Goal: Information Seeking & Learning: Learn about a topic

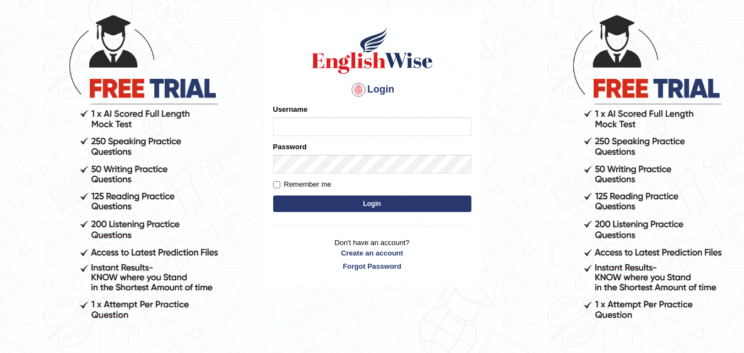
scroll to position [42, 0]
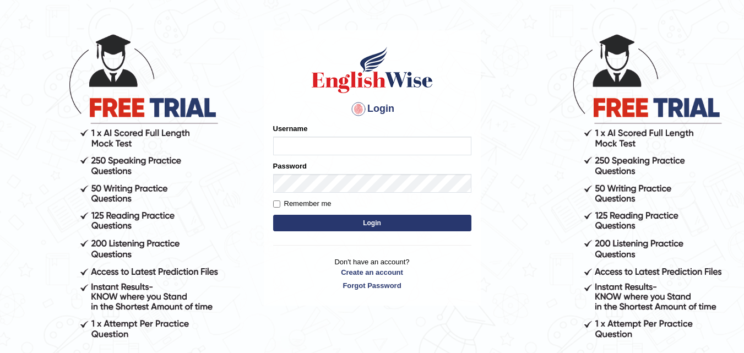
type input "TessyTaison"
click at [365, 224] on button "Login" at bounding box center [372, 223] width 198 height 17
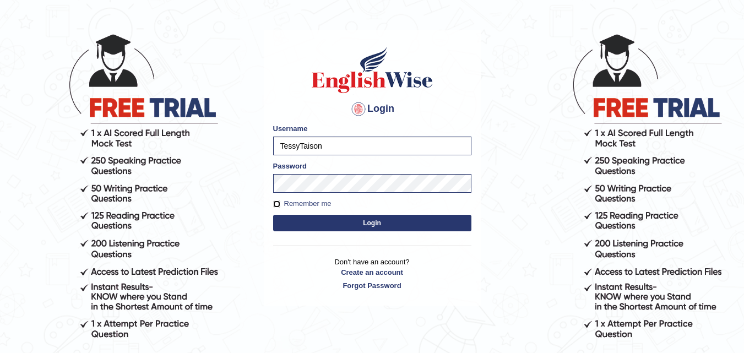
click at [279, 206] on input "Remember me" at bounding box center [276, 204] width 7 height 7
checkbox input "true"
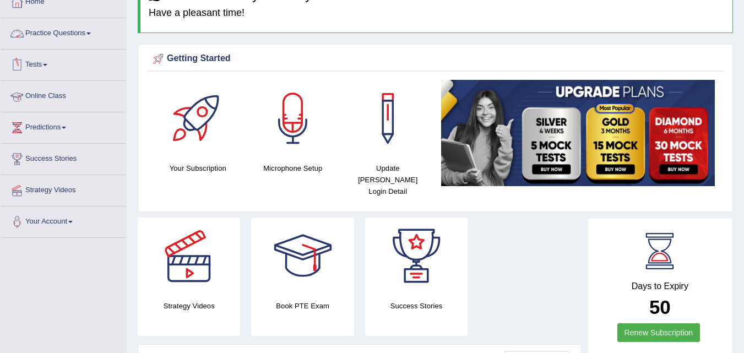
scroll to position [55, 0]
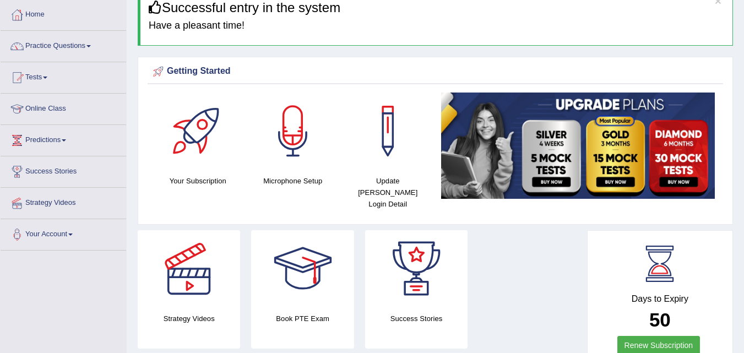
click at [92, 42] on link "Practice Questions" at bounding box center [64, 45] width 126 height 28
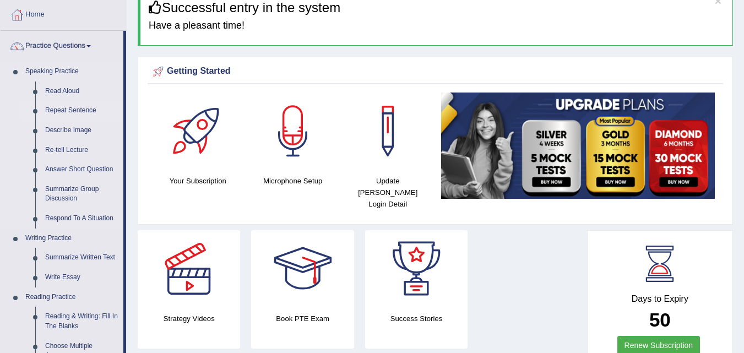
click at [63, 108] on link "Repeat Sentence" at bounding box center [81, 111] width 83 height 20
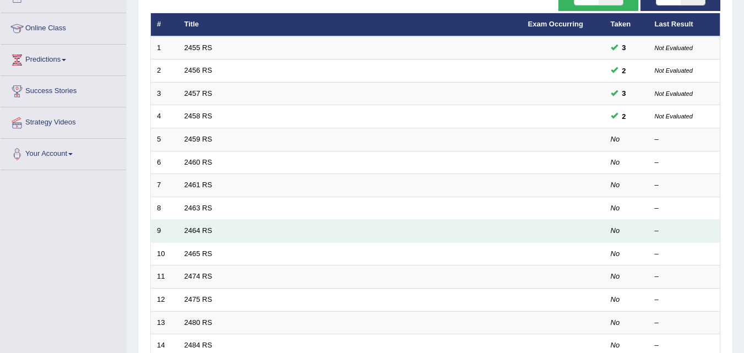
scroll to position [165, 0]
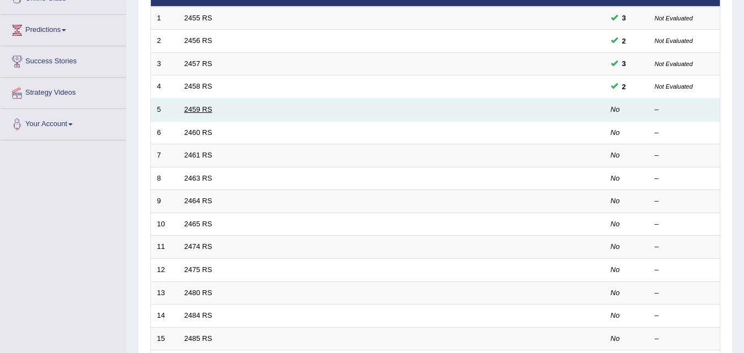
click at [192, 113] on link "2459 RS" at bounding box center [199, 109] width 28 height 8
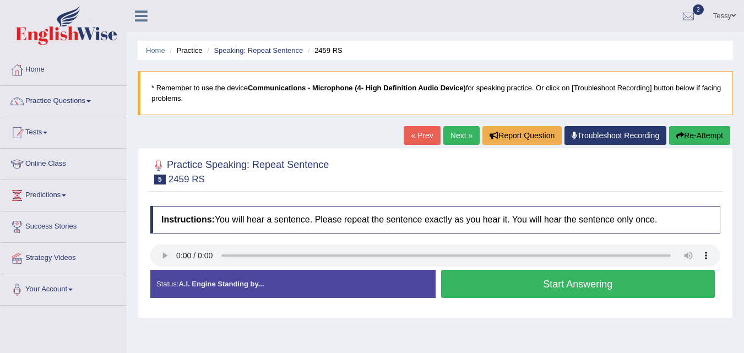
click at [699, 137] on button "Re-Attempt" at bounding box center [699, 135] width 61 height 19
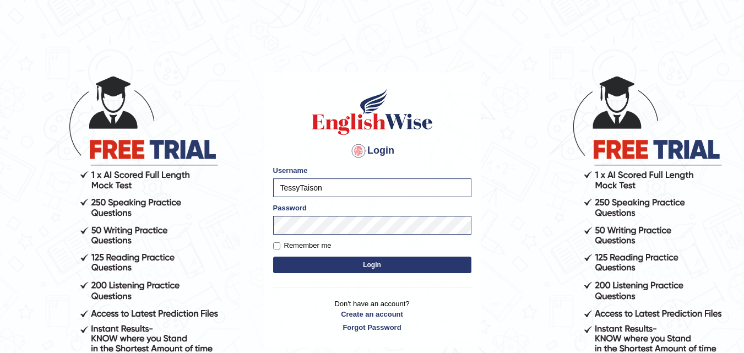
click at [274, 241] on label "Remember me" at bounding box center [302, 245] width 58 height 11
click at [274, 242] on input "Remember me" at bounding box center [276, 245] width 7 height 7
checkbox input "true"
click at [321, 264] on button "Login" at bounding box center [372, 265] width 198 height 17
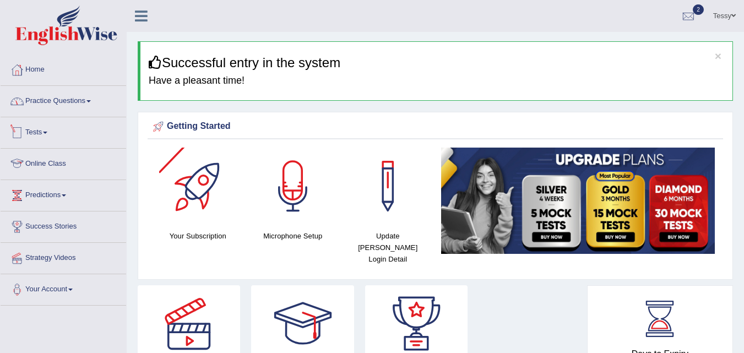
click at [69, 107] on link "Practice Questions" at bounding box center [64, 100] width 126 height 28
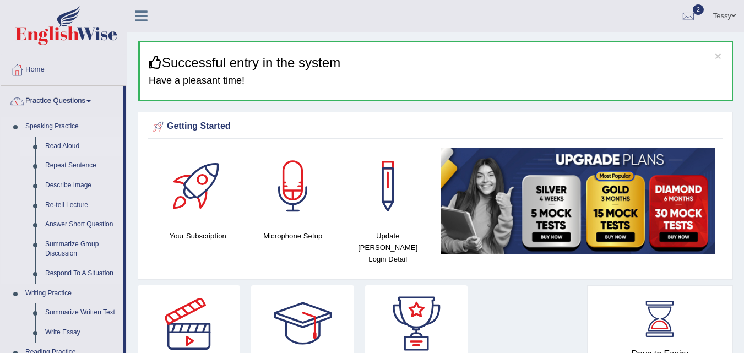
click at [77, 145] on link "Read Aloud" at bounding box center [81, 147] width 83 height 20
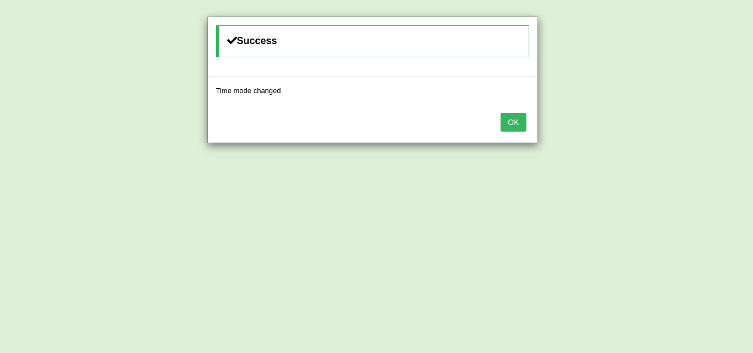
click at [515, 126] on button "OK" at bounding box center [512, 122] width 25 height 19
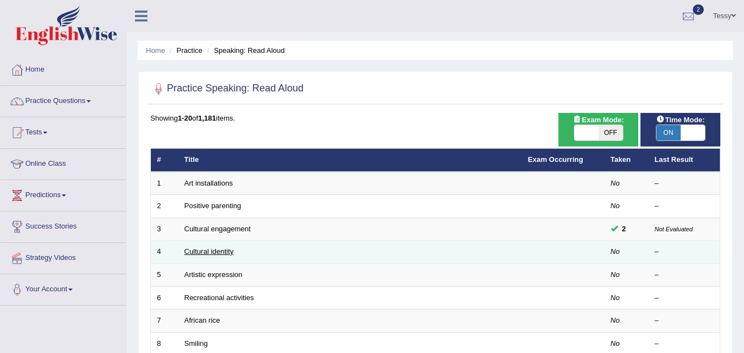
click at [199, 251] on link "Cultural identity" at bounding box center [210, 251] width 50 height 8
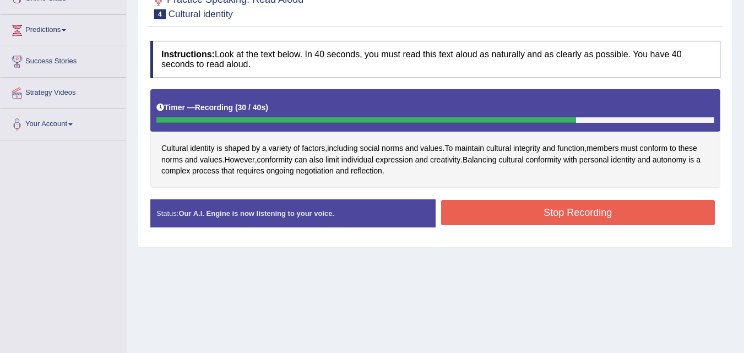
click at [498, 214] on button "Stop Recording" at bounding box center [578, 212] width 274 height 25
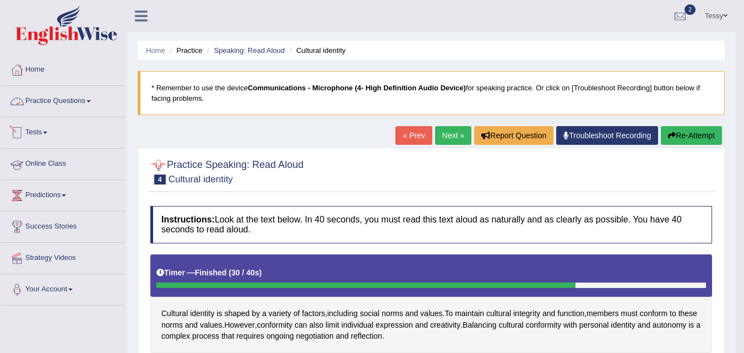
click at [84, 101] on link "Practice Questions" at bounding box center [64, 100] width 126 height 28
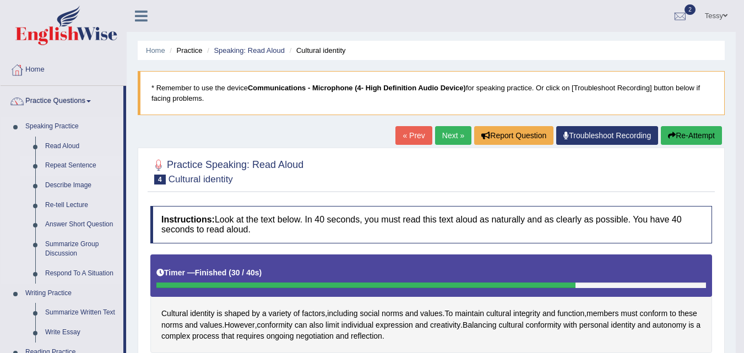
click at [67, 161] on link "Repeat Sentence" at bounding box center [81, 166] width 83 height 20
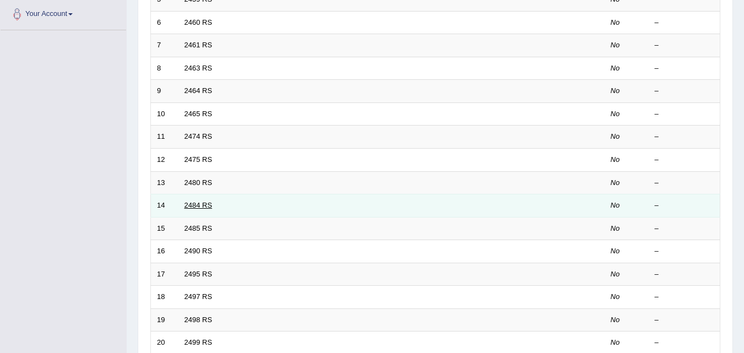
scroll to position [275, 0]
click at [185, 206] on link "2484 RS" at bounding box center [199, 205] width 28 height 8
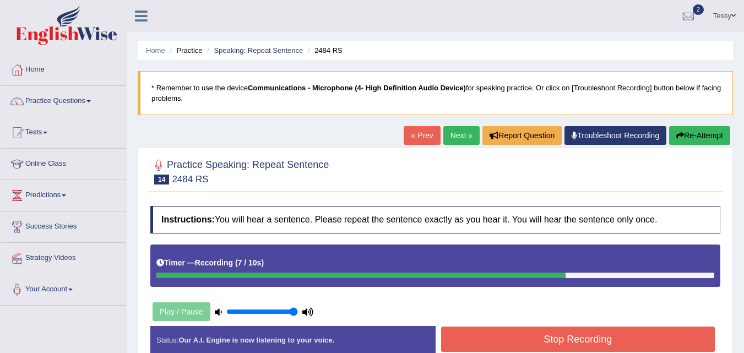
click at [532, 339] on button "Stop Recording" at bounding box center [578, 339] width 274 height 25
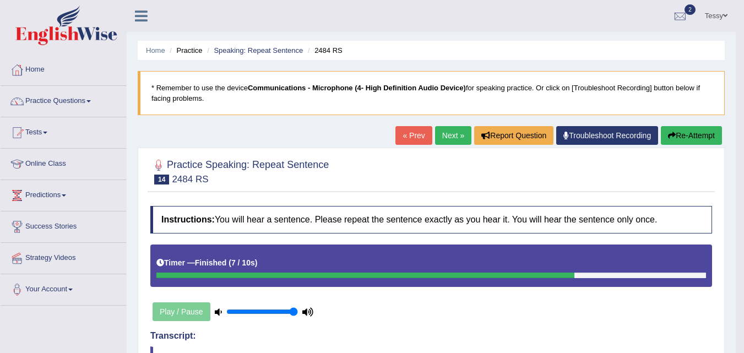
click at [456, 134] on link "Next »" at bounding box center [453, 135] width 36 height 19
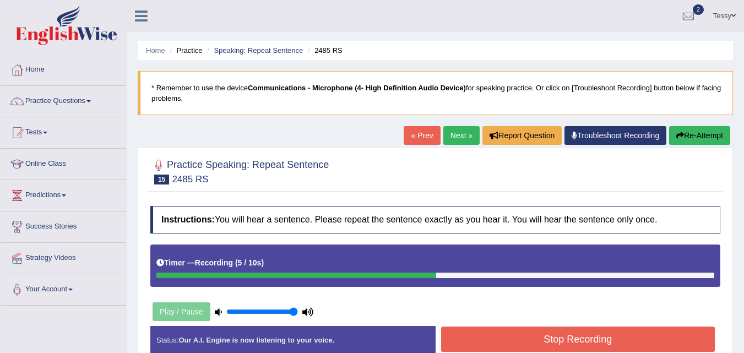
click at [307, 310] on icon at bounding box center [307, 312] width 11 height 7
click at [220, 310] on icon at bounding box center [218, 312] width 7 height 7
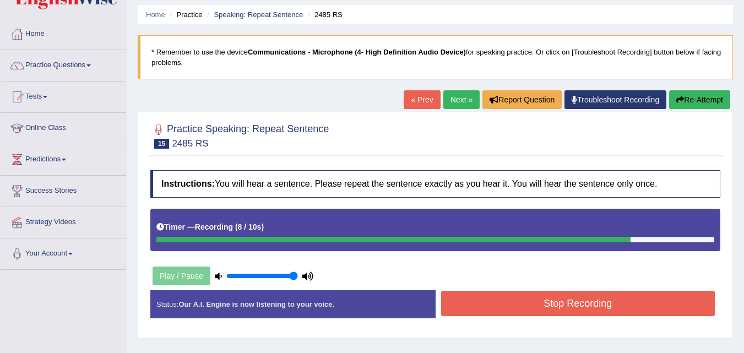
scroll to position [55, 0]
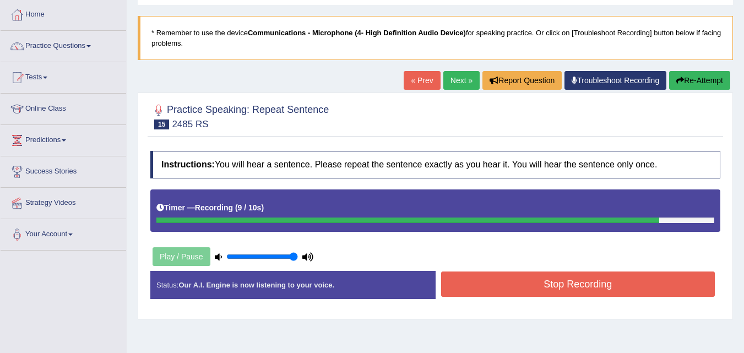
click at [463, 295] on button "Stop Recording" at bounding box center [578, 284] width 274 height 25
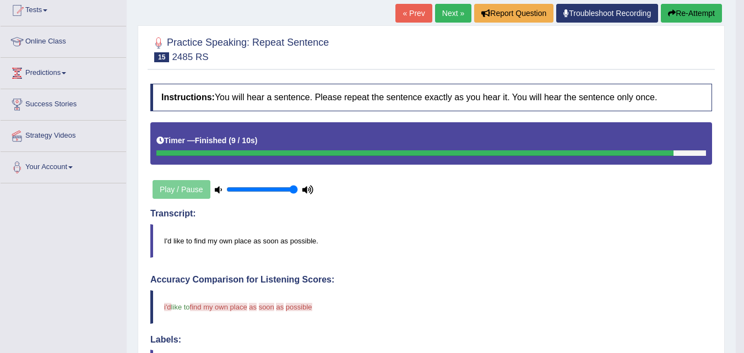
scroll to position [110, 0]
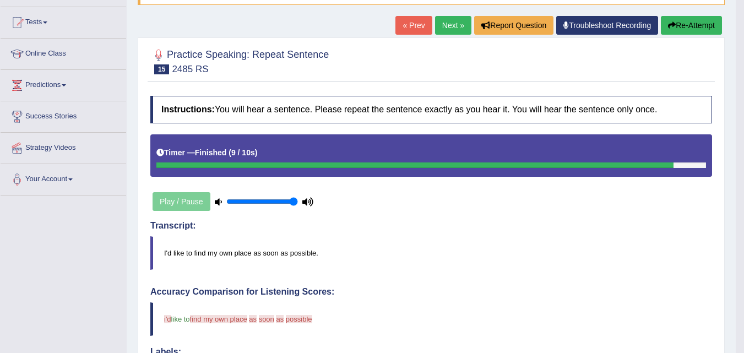
click button "Re-Attempt"
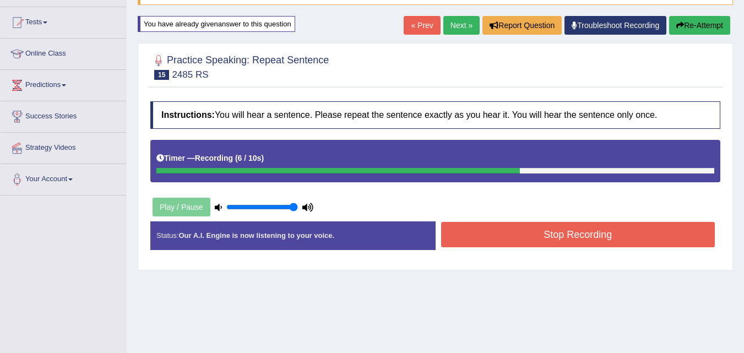
click at [565, 235] on button "Stop Recording" at bounding box center [578, 234] width 274 height 25
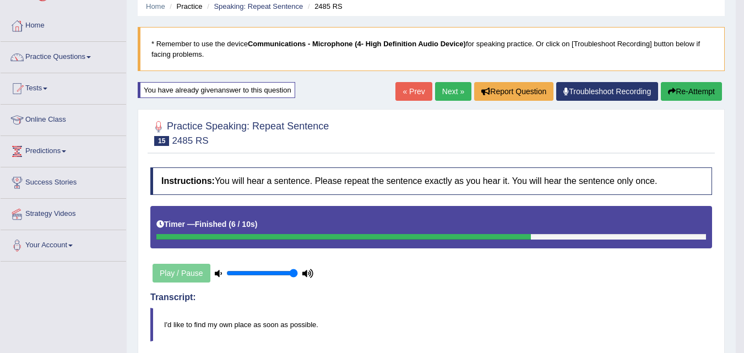
scroll to position [13, 0]
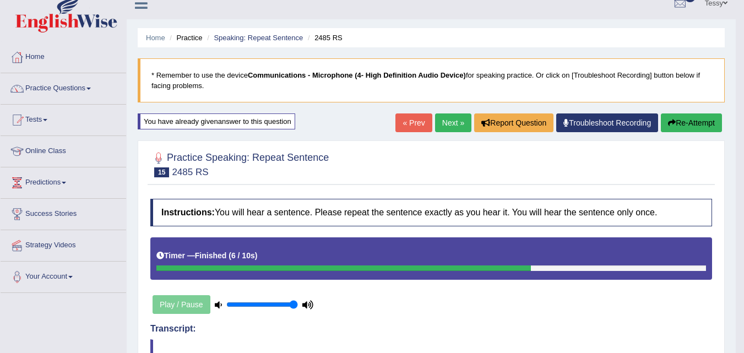
click at [700, 126] on button "Re-Attempt" at bounding box center [691, 122] width 61 height 19
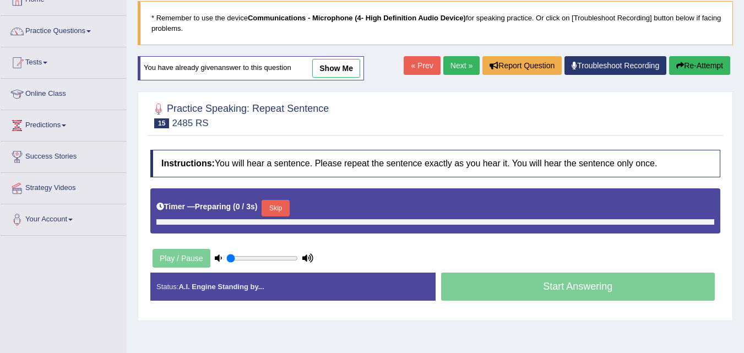
type input "1"
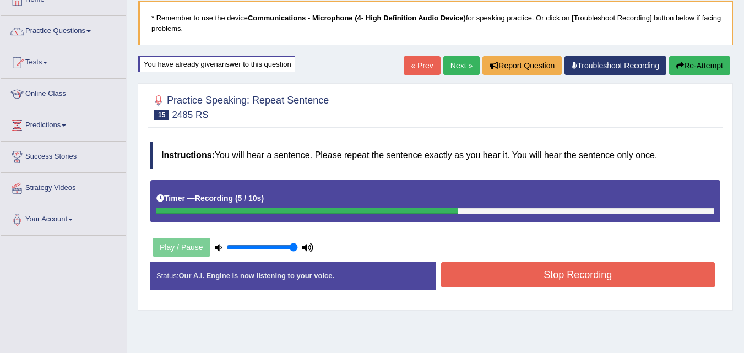
click at [515, 267] on button "Stop Recording" at bounding box center [578, 274] width 274 height 25
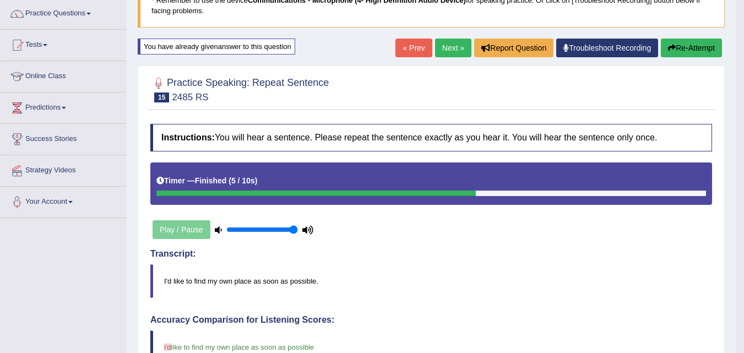
scroll to position [68, 0]
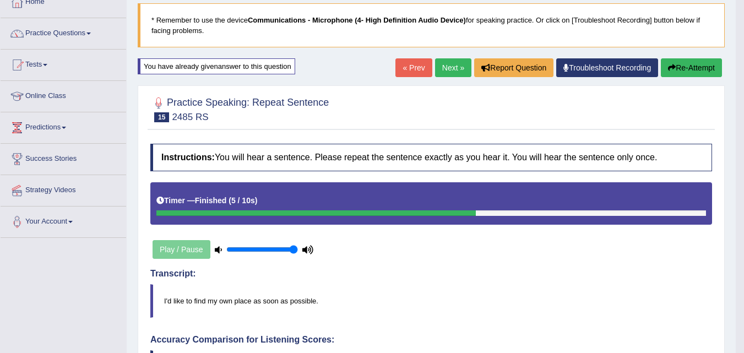
click at [460, 66] on link "Next »" at bounding box center [453, 67] width 36 height 19
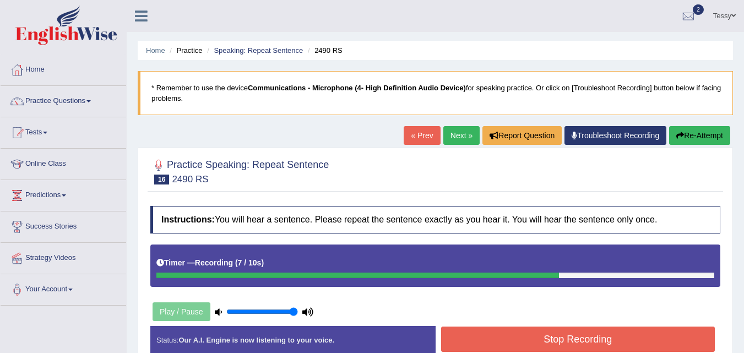
click at [535, 338] on button "Stop Recording" at bounding box center [578, 339] width 274 height 25
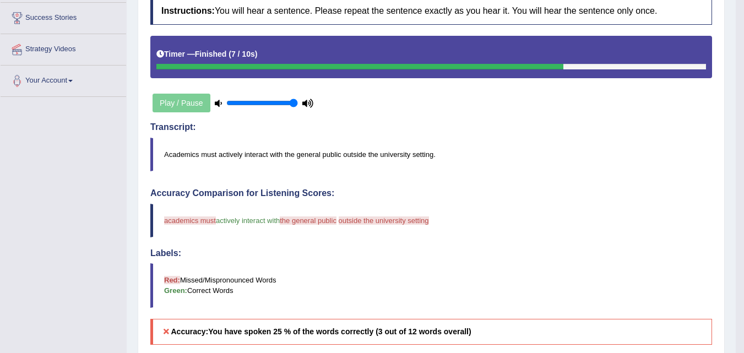
scroll to position [62, 0]
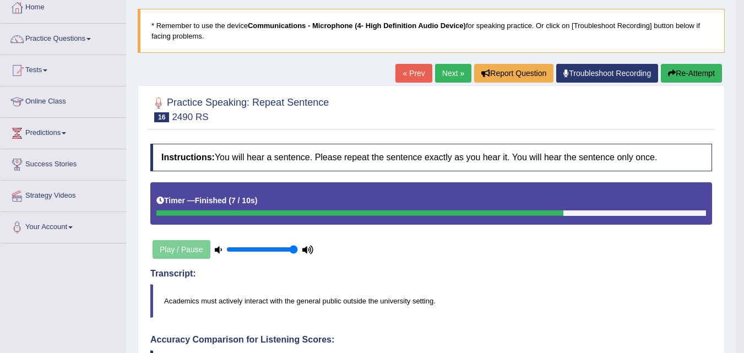
click at [686, 73] on button "Re-Attempt" at bounding box center [691, 73] width 61 height 19
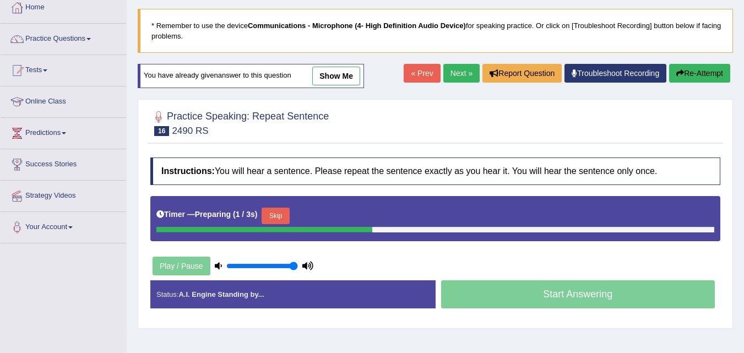
scroll to position [62, 0]
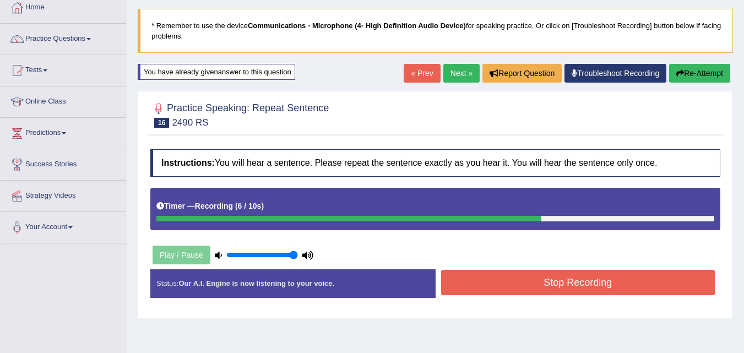
click at [507, 285] on button "Stop Recording" at bounding box center [578, 282] width 274 height 25
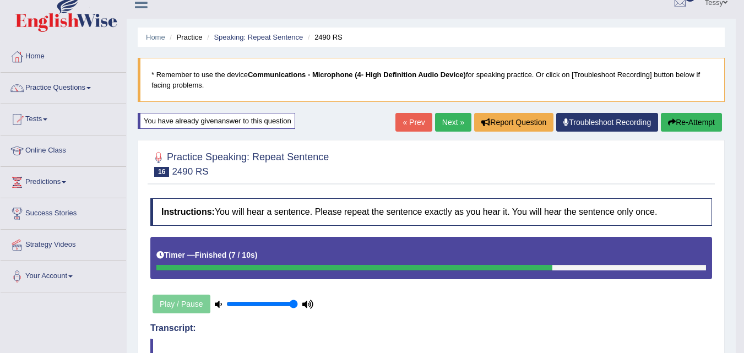
scroll to position [13, 0]
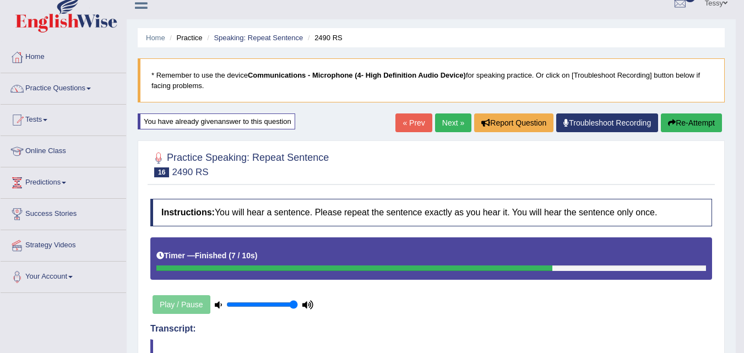
click at [695, 123] on button "Re-Attempt" at bounding box center [691, 122] width 61 height 19
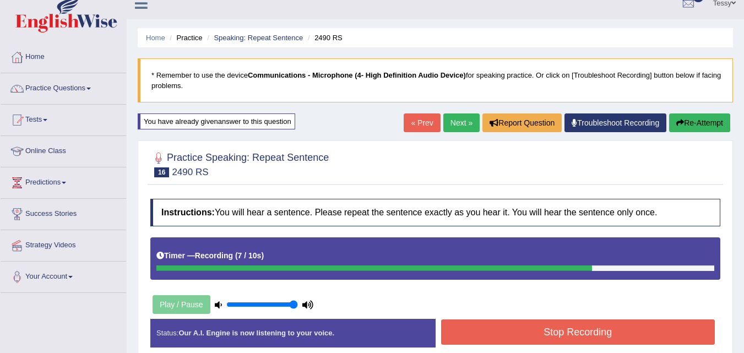
click at [613, 323] on button "Stop Recording" at bounding box center [578, 332] width 274 height 25
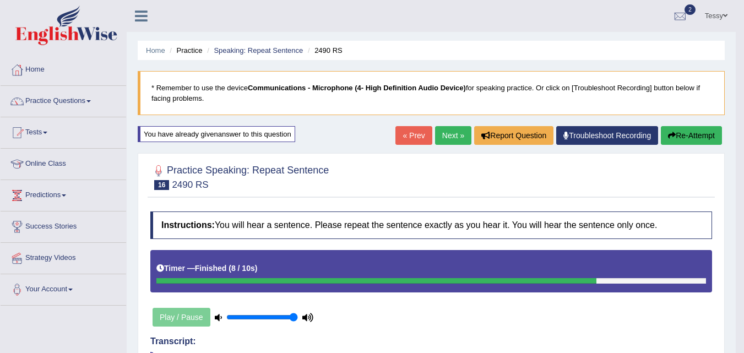
click at [690, 135] on button "Re-Attempt" at bounding box center [691, 135] width 61 height 19
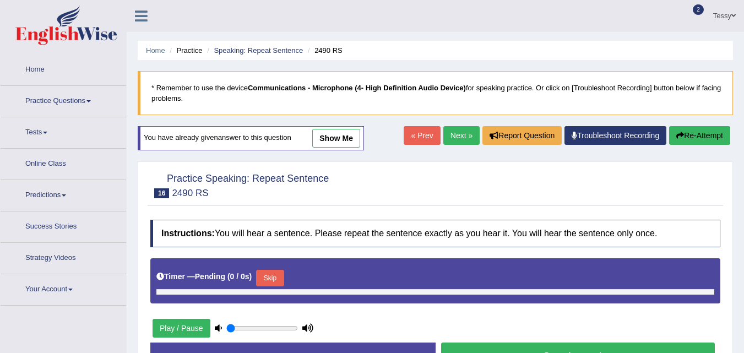
type input "1"
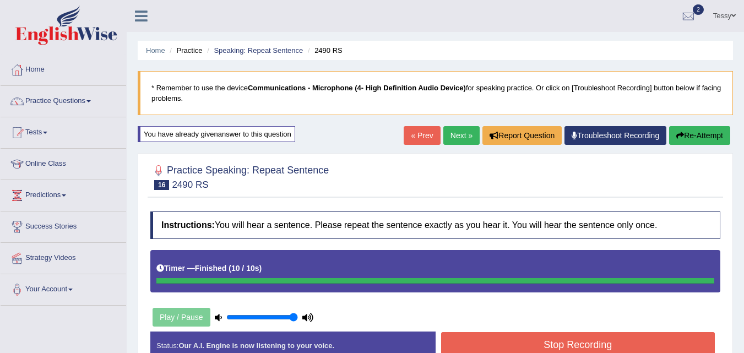
click at [612, 335] on div "Status: Our A.I. Engine is now listening to your voice. Start Answering Stop Re…" at bounding box center [435, 351] width 570 height 39
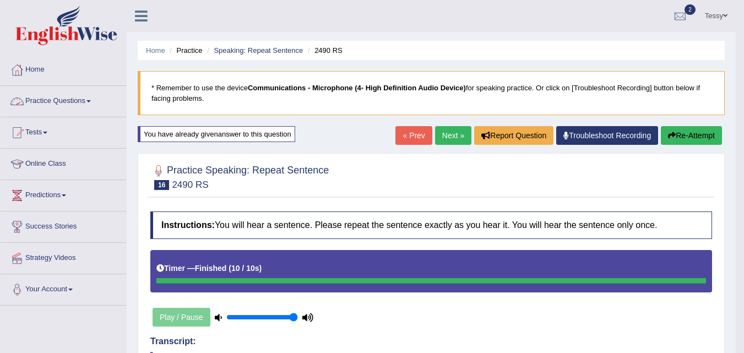
click at [82, 100] on link "Practice Questions" at bounding box center [64, 100] width 126 height 28
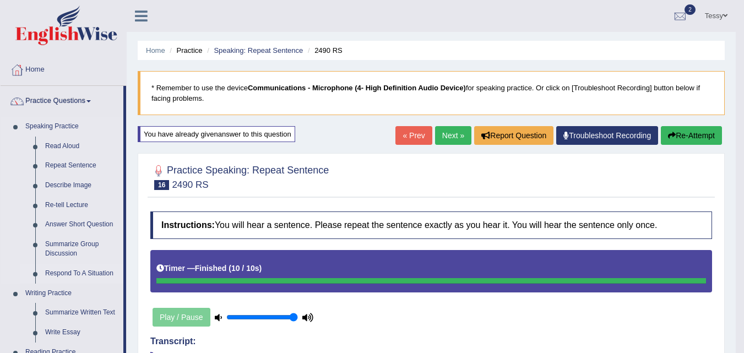
click at [64, 272] on link "Respond To A Situation" at bounding box center [81, 274] width 83 height 20
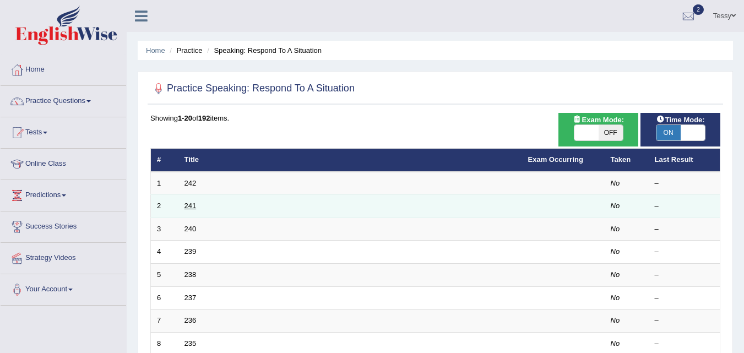
click at [185, 204] on link "241" at bounding box center [191, 206] width 12 height 8
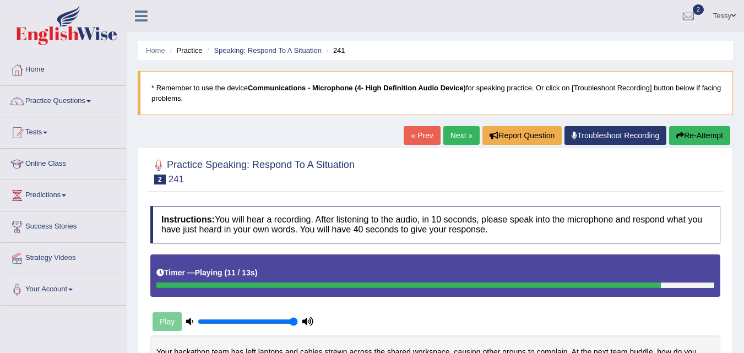
click at [457, 136] on link "Next »" at bounding box center [462, 135] width 36 height 19
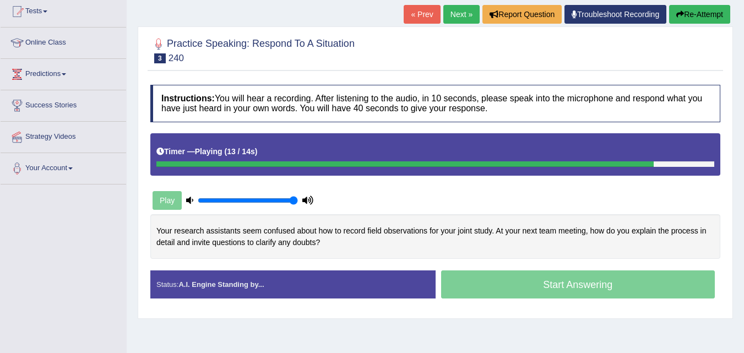
scroll to position [55, 0]
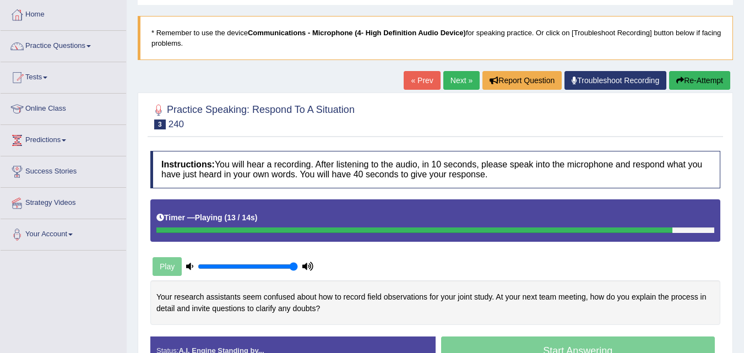
click at [689, 77] on button "Re-Attempt" at bounding box center [699, 80] width 61 height 19
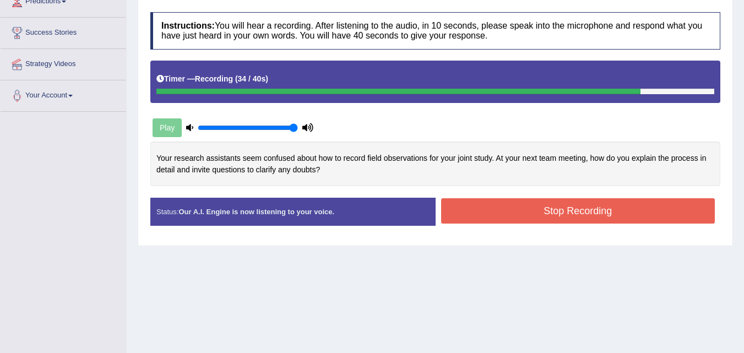
click at [535, 217] on button "Stop Recording" at bounding box center [578, 210] width 274 height 25
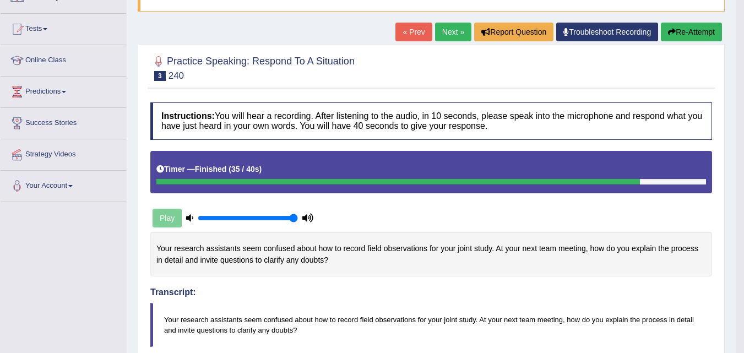
scroll to position [57, 0]
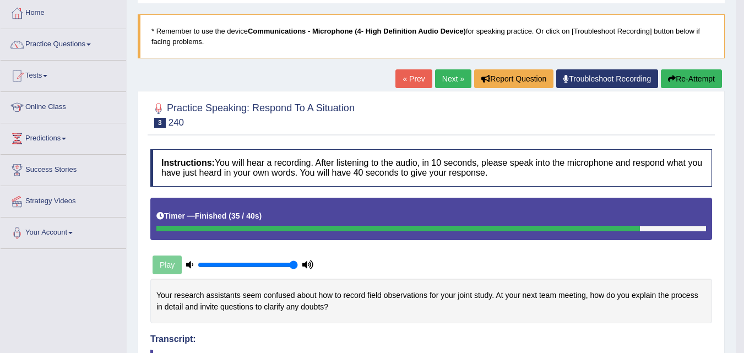
click at [446, 80] on link "Next »" at bounding box center [453, 78] width 36 height 19
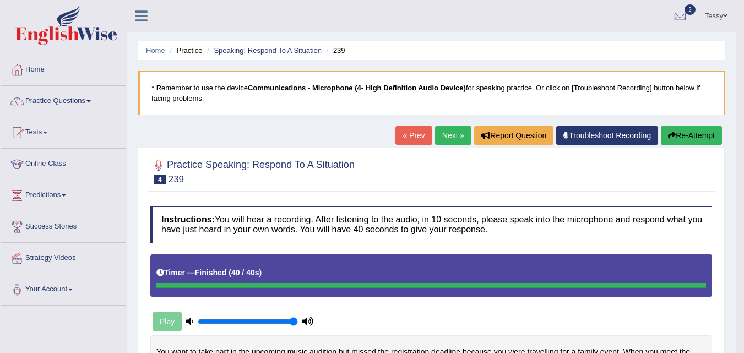
click at [437, 142] on link "Next »" at bounding box center [453, 135] width 36 height 19
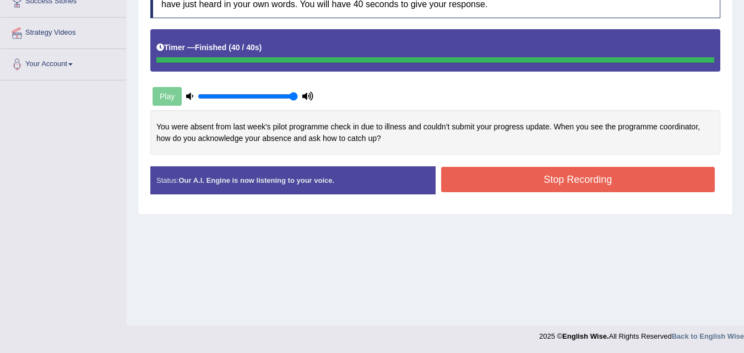
click at [0, 0] on blockquote "." at bounding box center [0, 0] width 0 height 0
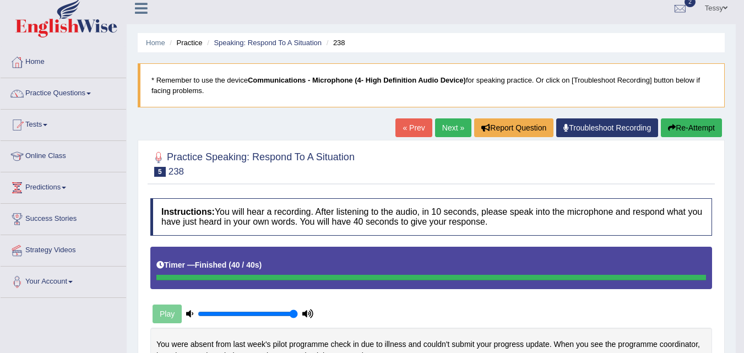
scroll to position [2, 0]
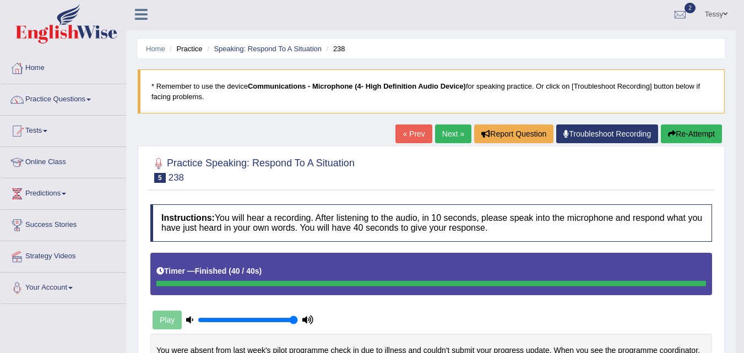
click at [445, 136] on link "Next »" at bounding box center [453, 134] width 36 height 19
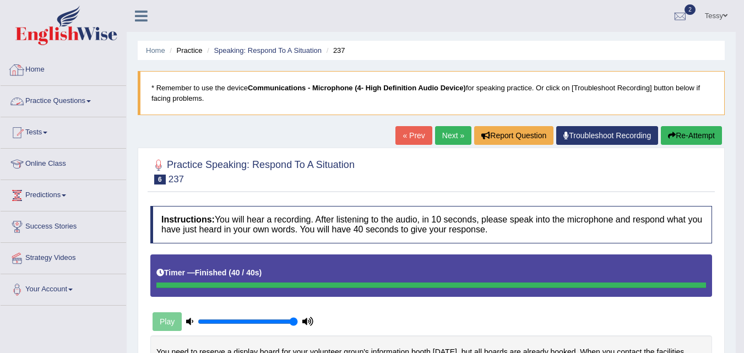
click at [58, 97] on link "Practice Questions" at bounding box center [64, 100] width 126 height 28
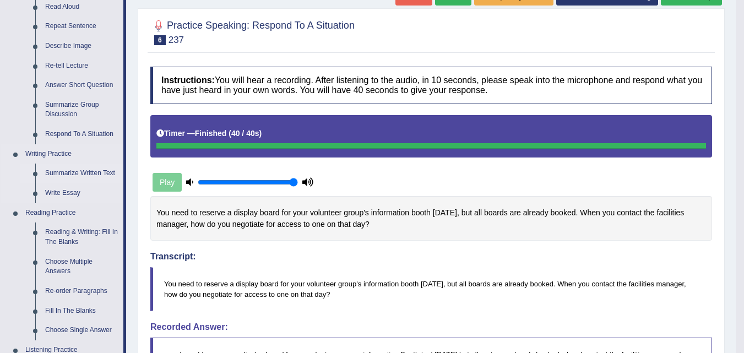
scroll to position [165, 0]
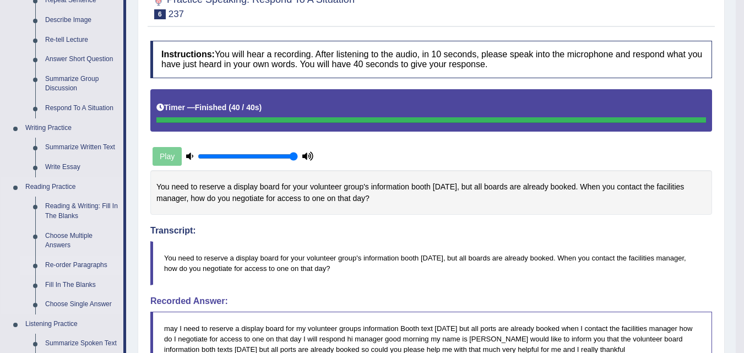
click at [78, 261] on link "Re-order Paragraphs" at bounding box center [81, 266] width 83 height 20
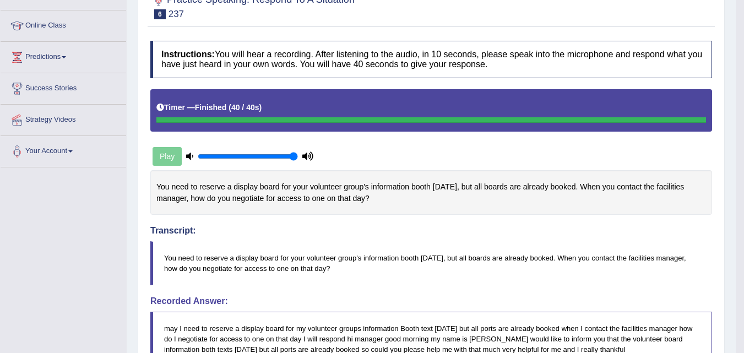
scroll to position [191, 0]
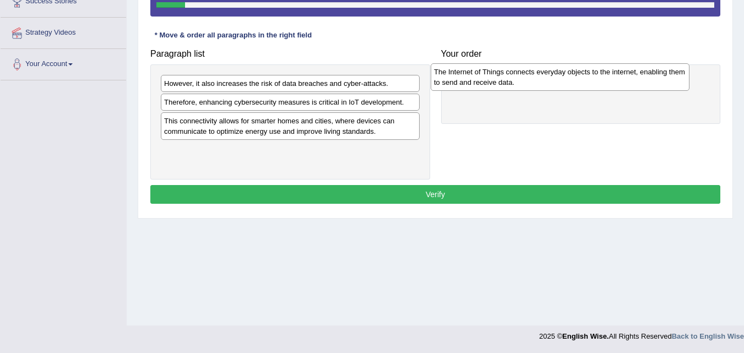
drag, startPoint x: 185, startPoint y: 92, endPoint x: 455, endPoint y: 80, distance: 270.8
click at [455, 80] on div "The Internet of Things connects everyday objects to the internet, enabling them…" at bounding box center [560, 77] width 259 height 28
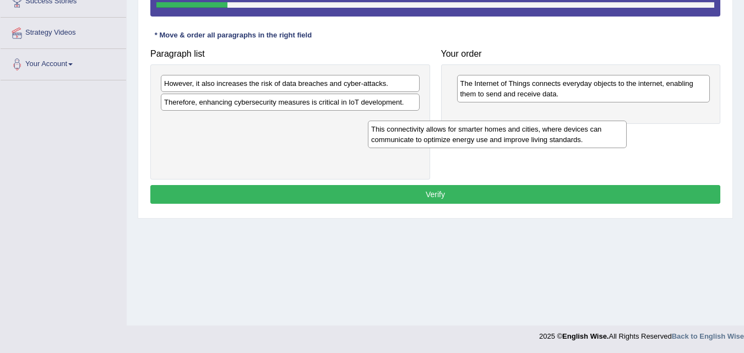
drag, startPoint x: 189, startPoint y: 130, endPoint x: 449, endPoint y: 119, distance: 260.3
click at [448, 121] on div "This connectivity allows for smarter homes and cities, where devices can commun…" at bounding box center [497, 135] width 259 height 28
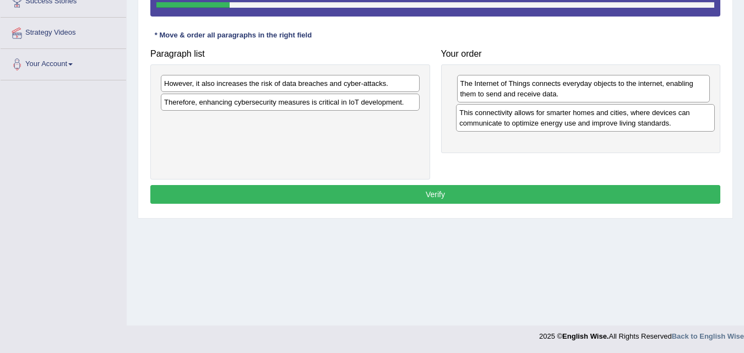
drag, startPoint x: 462, startPoint y: 112, endPoint x: 468, endPoint y: 111, distance: 6.3
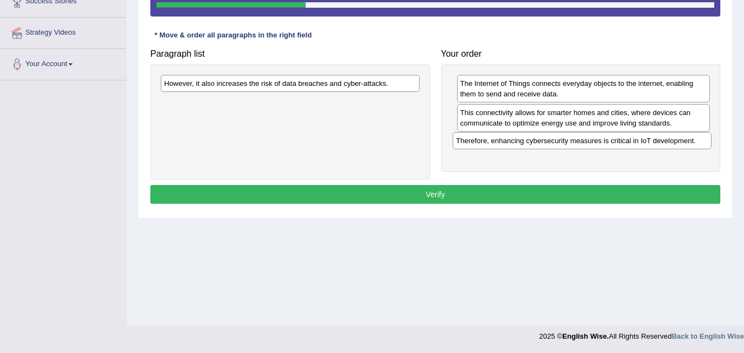
drag, startPoint x: 204, startPoint y: 109, endPoint x: 496, endPoint y: 148, distance: 294.5
click at [496, 148] on div "Therefore, enhancing cybersecurity measures is critical in IoT development." at bounding box center [582, 140] width 259 height 17
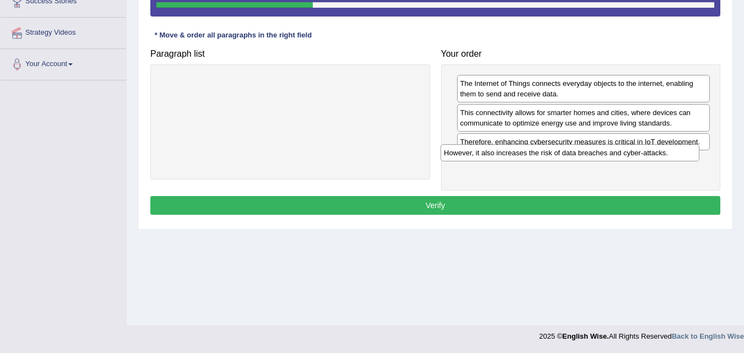
drag, startPoint x: 303, startPoint y: 85, endPoint x: 614, endPoint y: 152, distance: 317.8
click at [614, 152] on div "However, it also increases the risk of data breaches and cyber-attacks." at bounding box center [570, 152] width 259 height 17
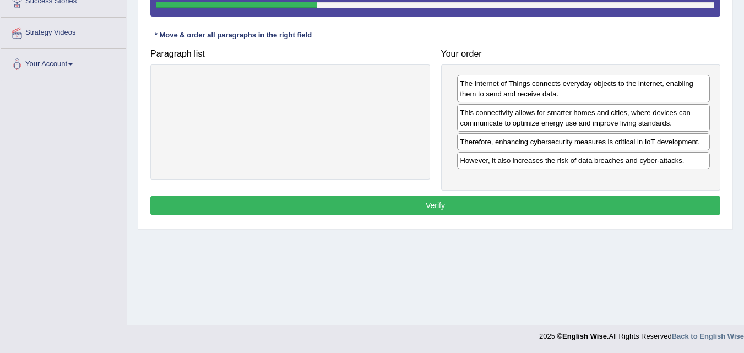
click at [477, 204] on button "Verify" at bounding box center [435, 205] width 570 height 19
